Goal: Task Accomplishment & Management: Manage account settings

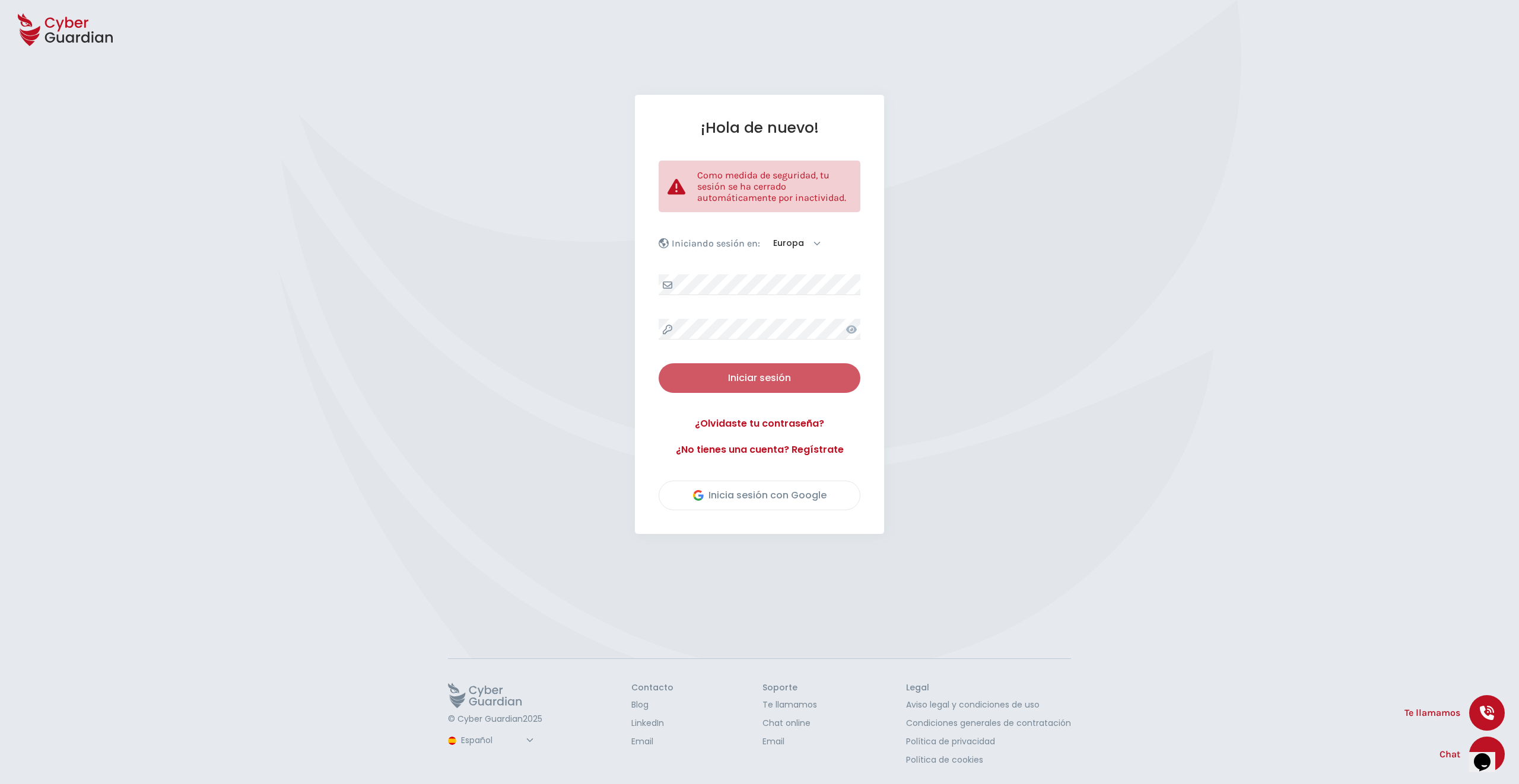
click at [740, 373] on div "Iniciar sesión" at bounding box center [759, 378] width 183 height 15
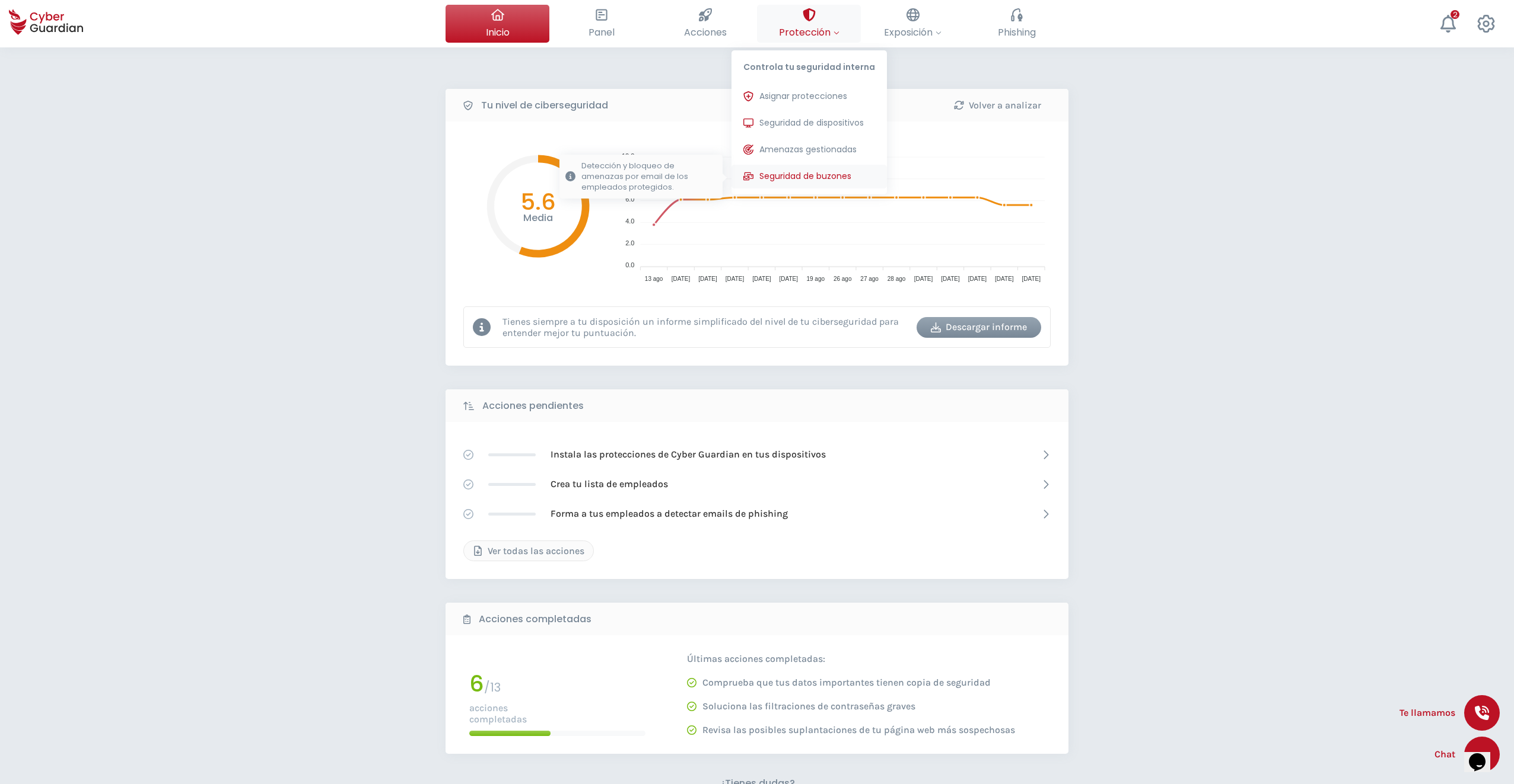
click at [810, 177] on span "Seguridad de buzones" at bounding box center [805, 176] width 92 height 13
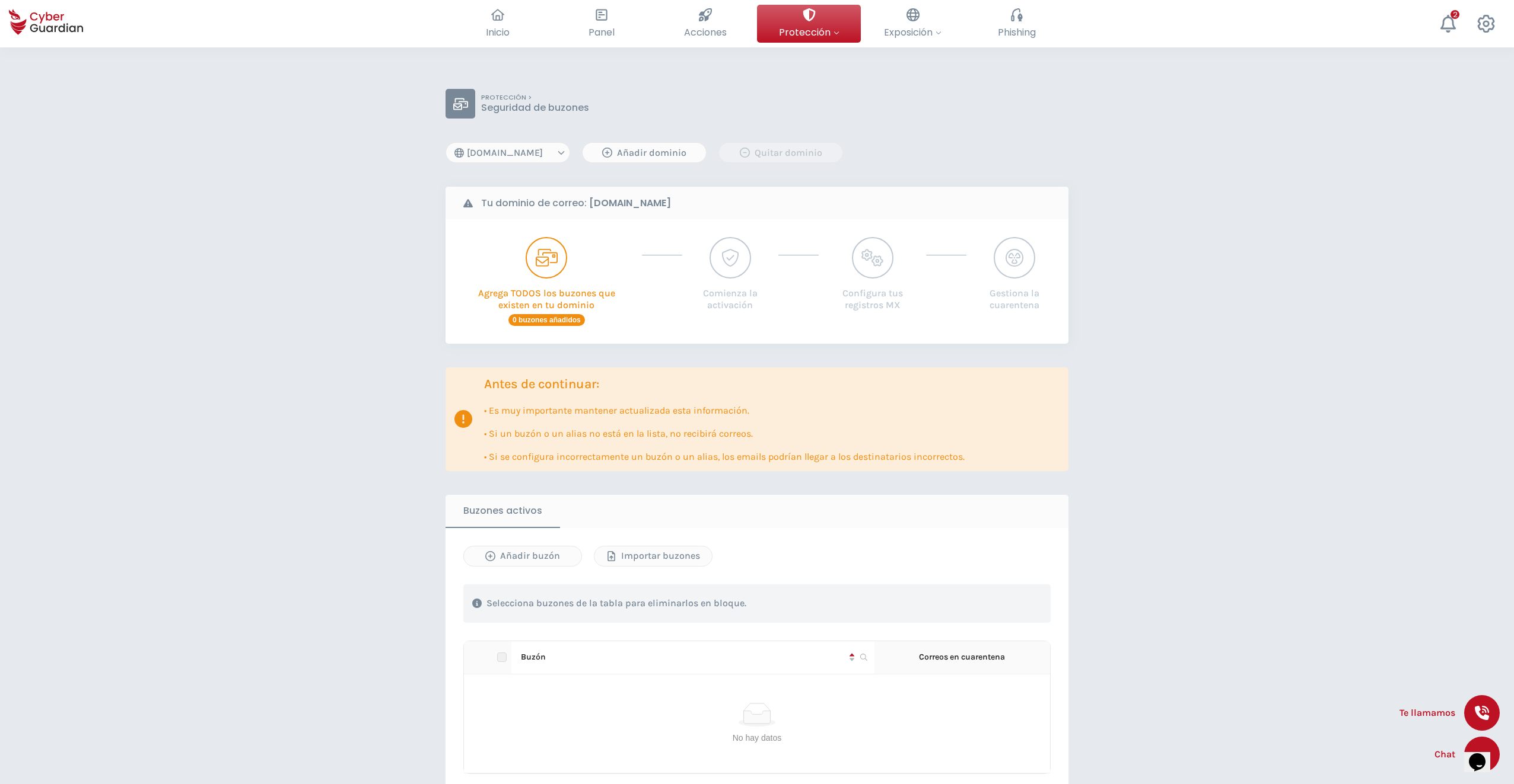
click at [538, 157] on select "prg21informatica.es prg21informatica.com" at bounding box center [508, 152] width 125 height 20
click at [446, 142] on select "prg21informatica.es prg21informatica.com" at bounding box center [508, 152] width 125 height 20
click at [508, 151] on select "prg21informatica.es prg21informatica.com" at bounding box center [508, 152] width 125 height 20
click at [446, 142] on select "prg21informatica.es prg21informatica.com" at bounding box center [508, 152] width 125 height 20
click at [518, 150] on select "prg21informatica.es prg21informatica.com" at bounding box center [508, 152] width 125 height 20
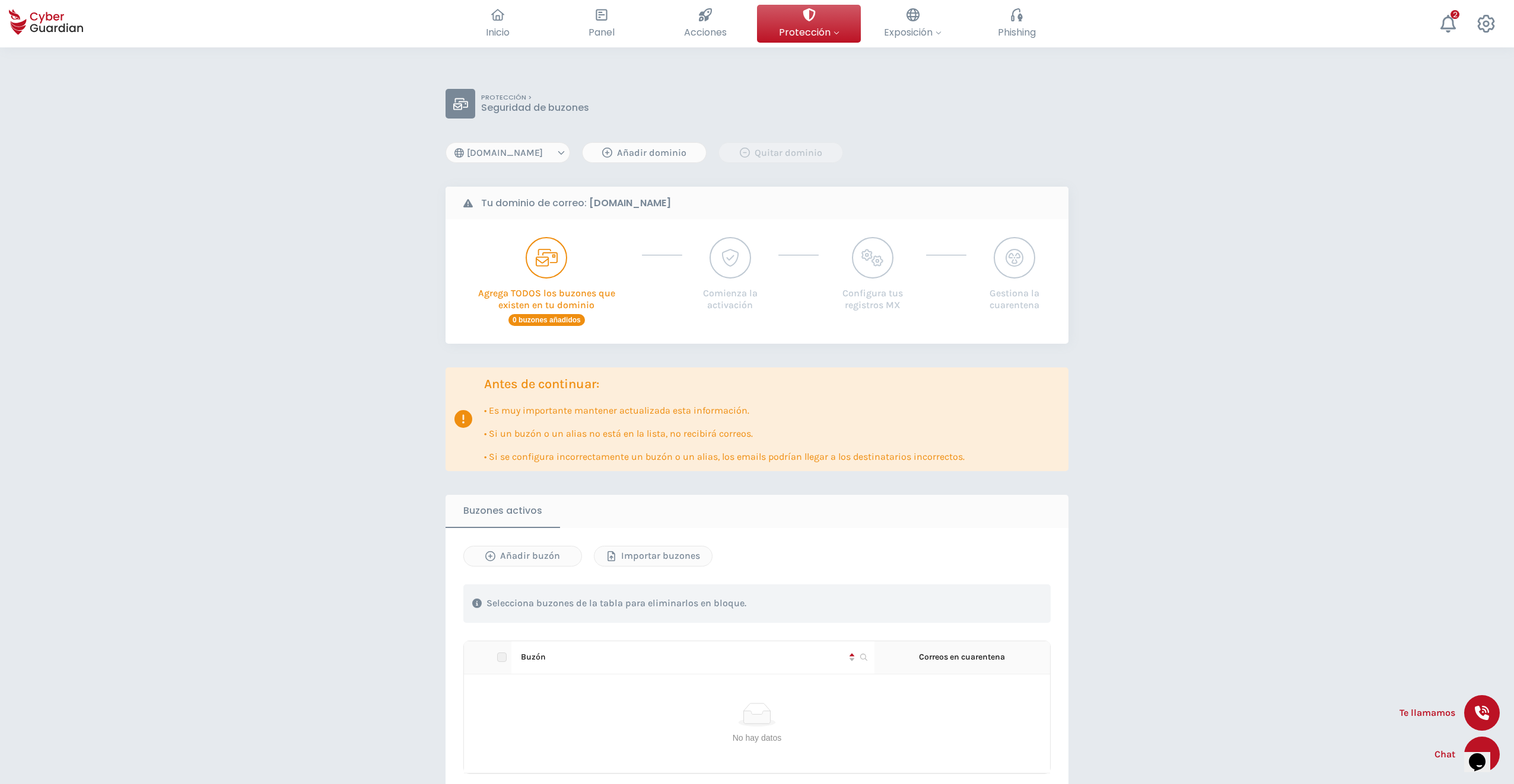
select select "prg21informatica.com"
click at [446, 142] on select "prg21informatica.es prg21informatica.com" at bounding box center [508, 152] width 125 height 20
click at [542, 303] on p "Agrega TODOS los buzones que existen en tu dominio" at bounding box center [546, 295] width 175 height 34
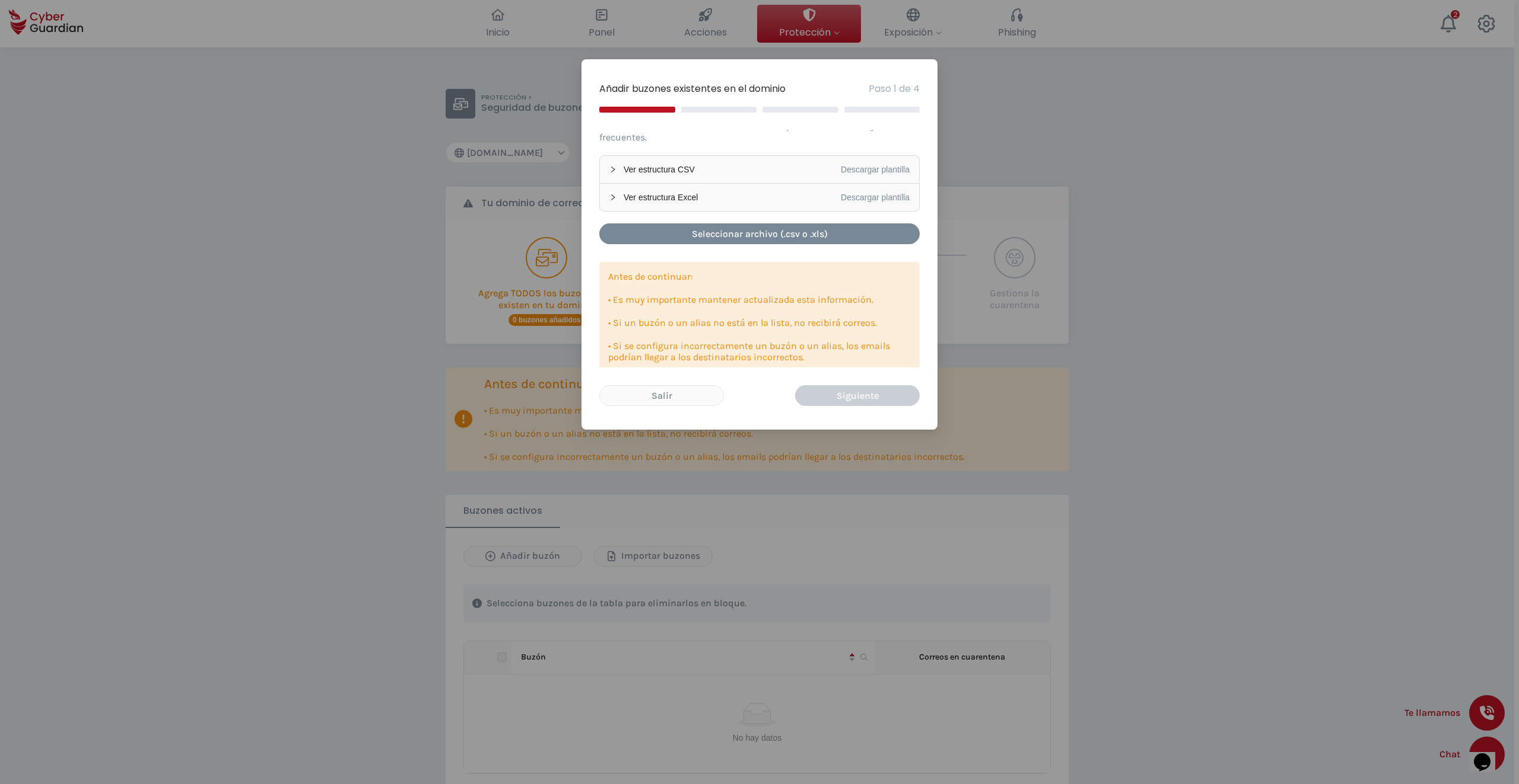
scroll to position [63, 0]
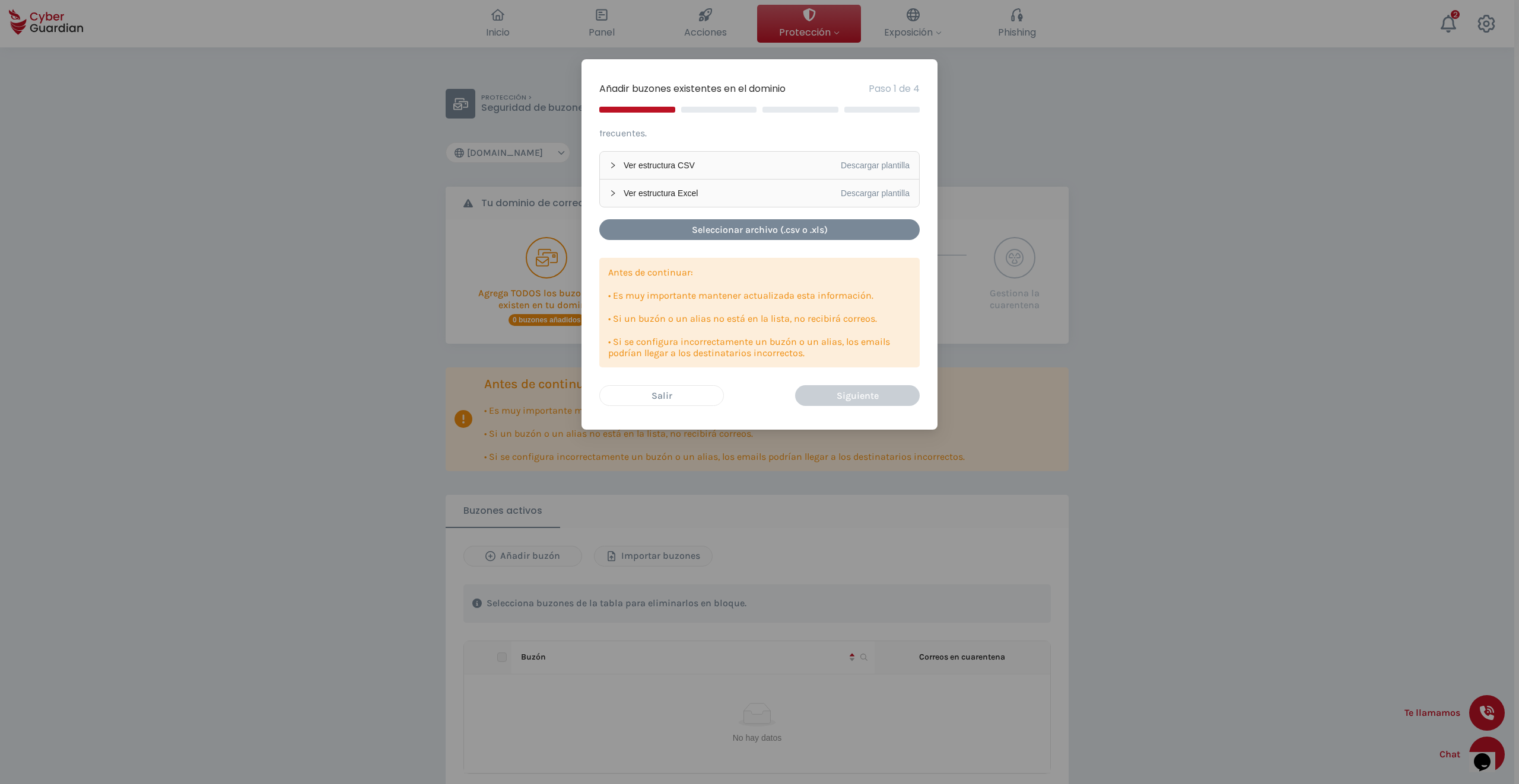
click at [659, 399] on div "Salir" at bounding box center [661, 395] width 105 height 15
